Goal: Task Accomplishment & Management: Use online tool/utility

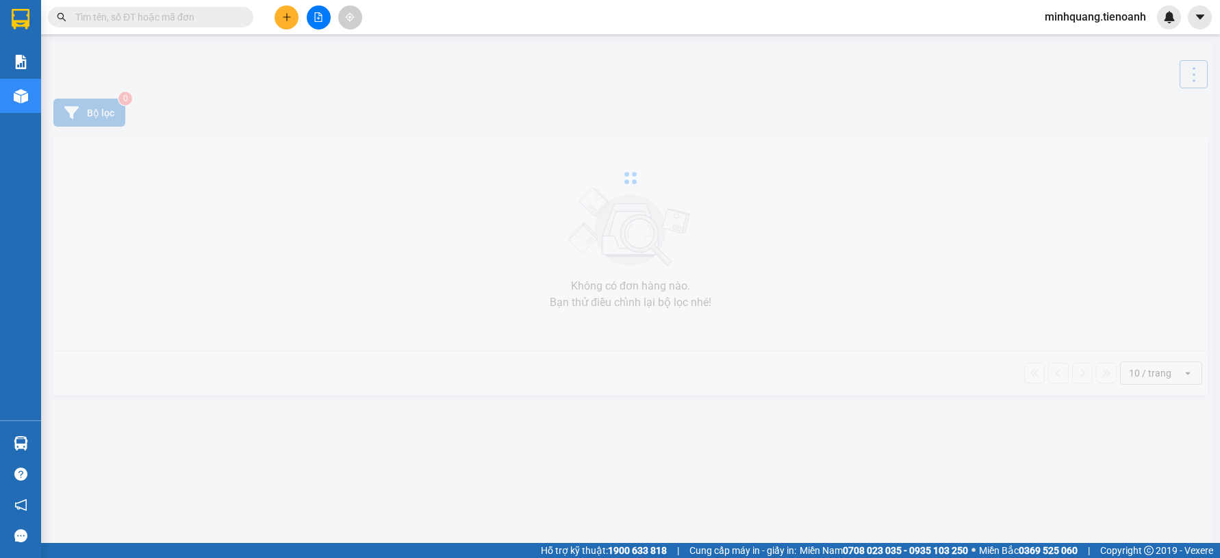
click at [1103, 17] on span "minhquang.tienoanh" at bounding box center [1094, 16] width 123 height 17
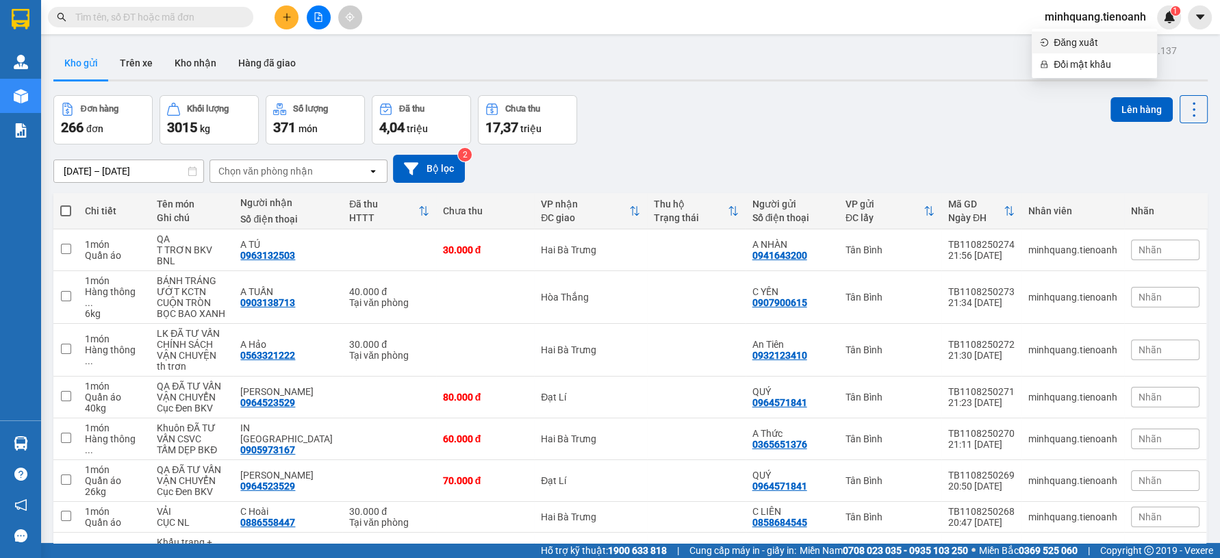
click at [1069, 44] on span "Đăng xuất" at bounding box center [1100, 42] width 95 height 15
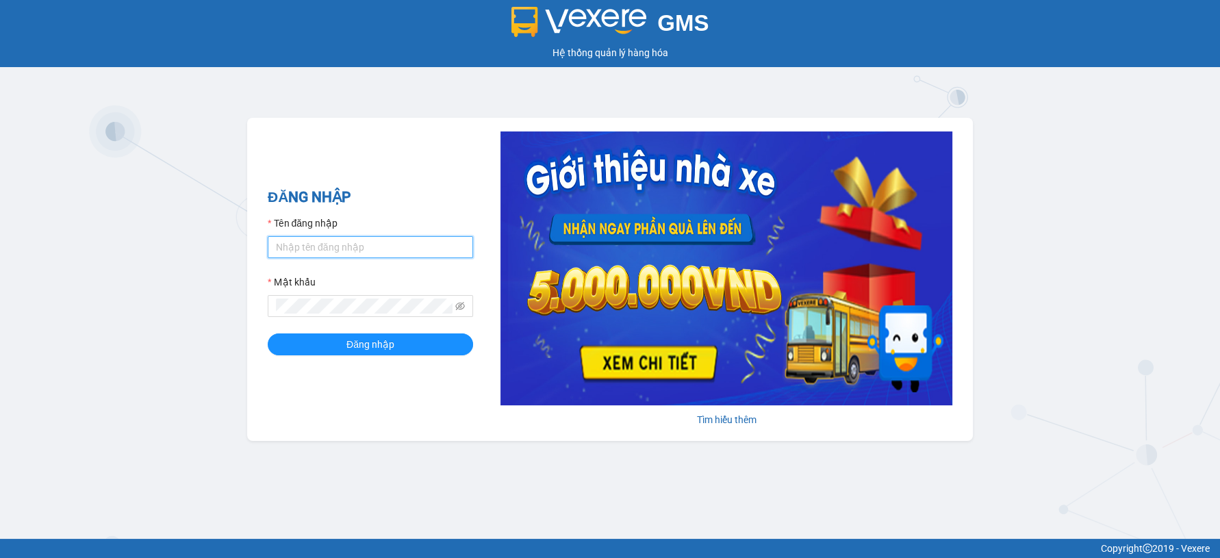
type input "nguyenxuantien.tienoanh"
drag, startPoint x: 361, startPoint y: 246, endPoint x: 372, endPoint y: 253, distance: 12.7
click at [361, 246] on input "nguyenxuantien.tienoanh" at bounding box center [370, 247] width 205 height 22
click at [325, 246] on input "nguyenxuantien.tienoanh" at bounding box center [370, 247] width 205 height 22
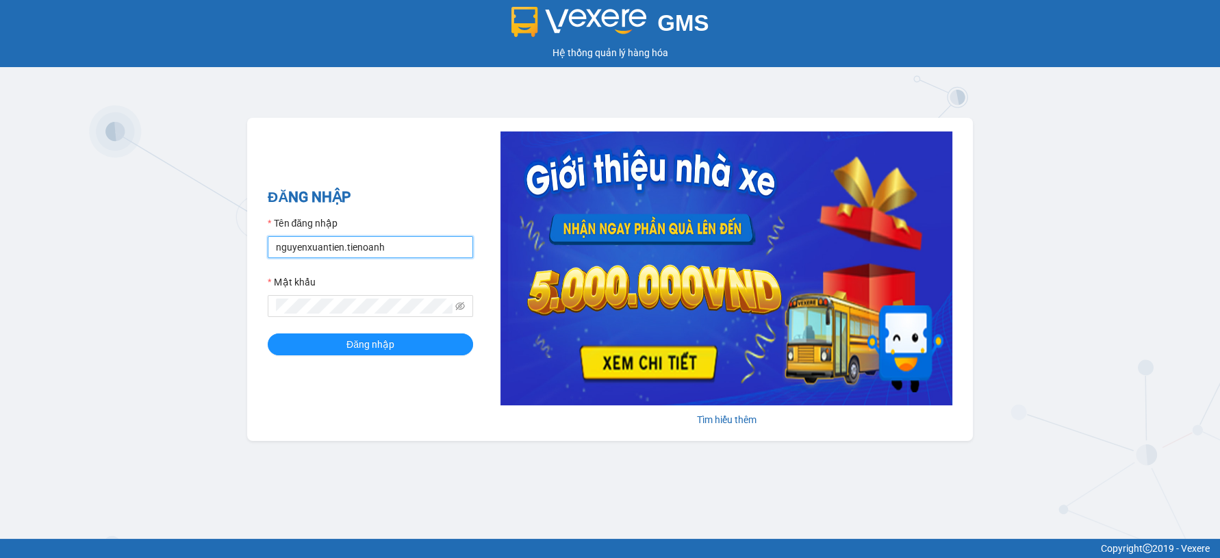
click at [325, 246] on input "nguyenxuantien.tienoanh" at bounding box center [370, 247] width 205 height 22
click at [228, 324] on div "GMS Hệ thống quản lý hàng hóa ĐĂNG NHẬP Tên đăng nhập V Mật khẩu Đăng nhập Tìm …" at bounding box center [610, 269] width 1220 height 539
click at [268, 333] on button "Đăng nhập" at bounding box center [370, 344] width 205 height 22
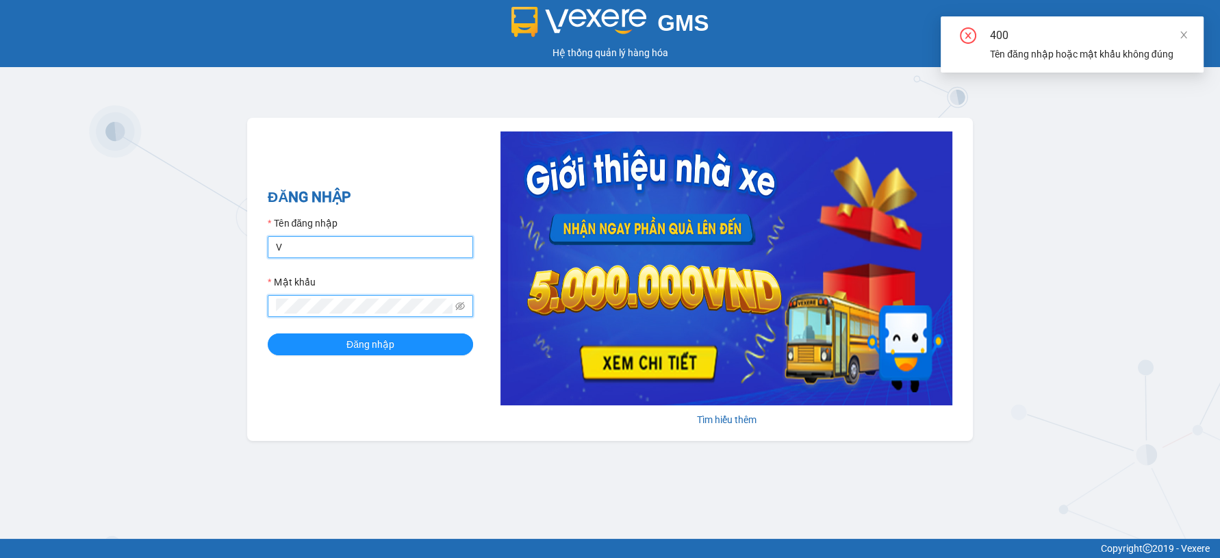
click at [287, 249] on input "V" at bounding box center [370, 247] width 205 height 22
type input "vantinh.tienoanh"
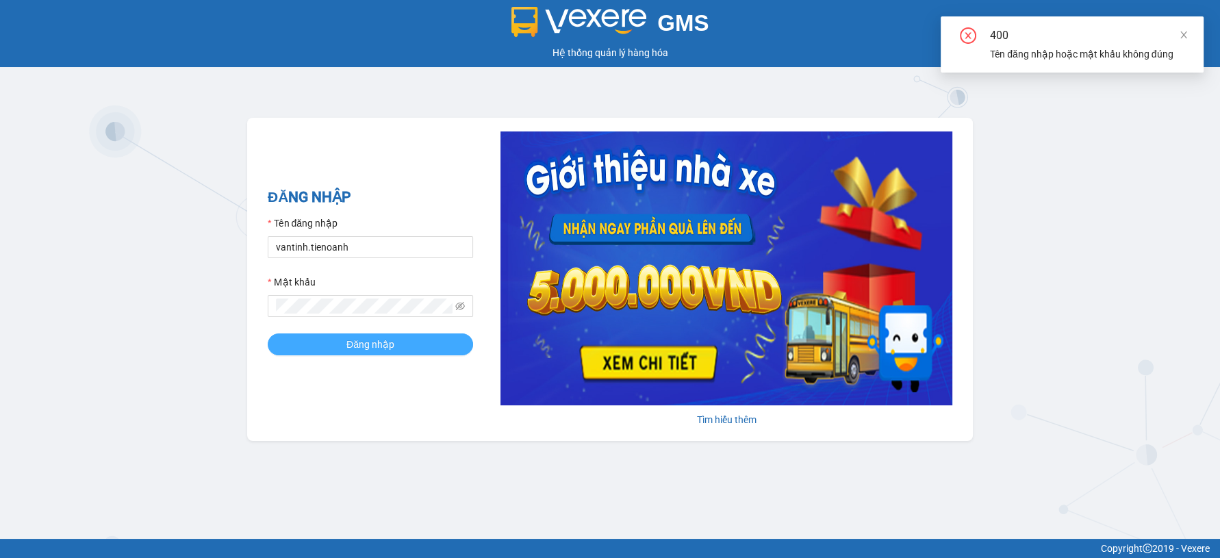
click at [338, 339] on button "Đăng nhập" at bounding box center [370, 344] width 205 height 22
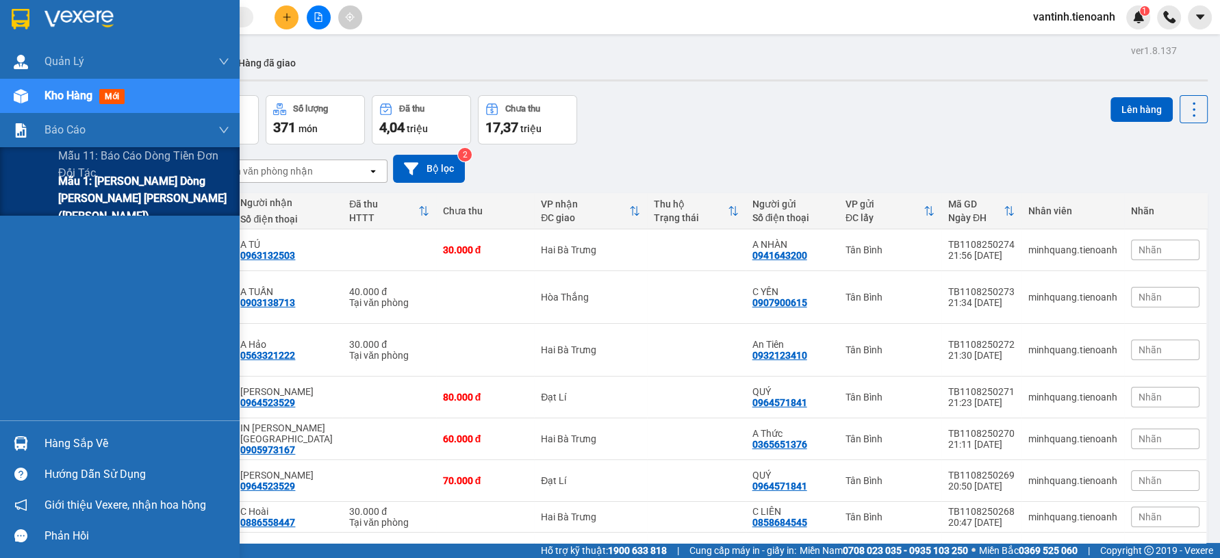
click at [86, 208] on span "Mẫu 1: [PERSON_NAME] dòng [PERSON_NAME] [PERSON_NAME] ([PERSON_NAME])" at bounding box center [143, 197] width 171 height 51
